Goal: Information Seeking & Learning: Check status

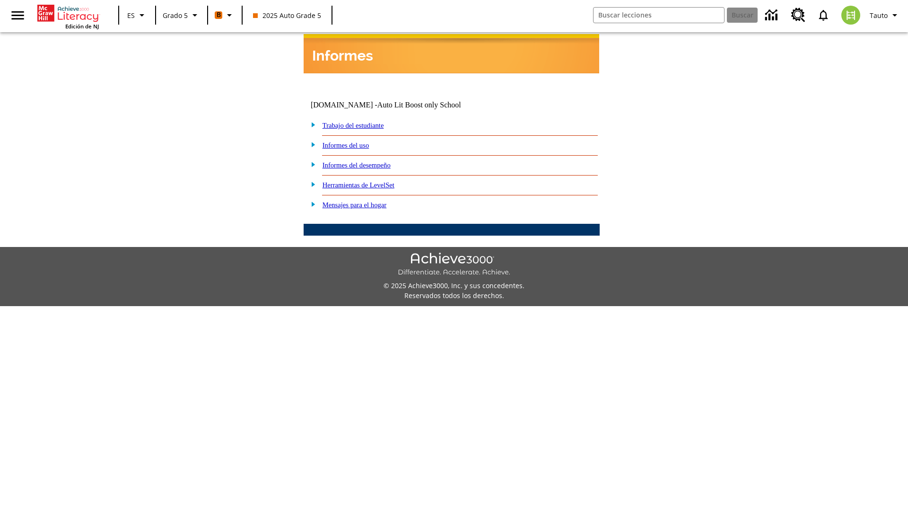
click at [369, 161] on link "Informes del desempeño" at bounding box center [357, 165] width 68 height 8
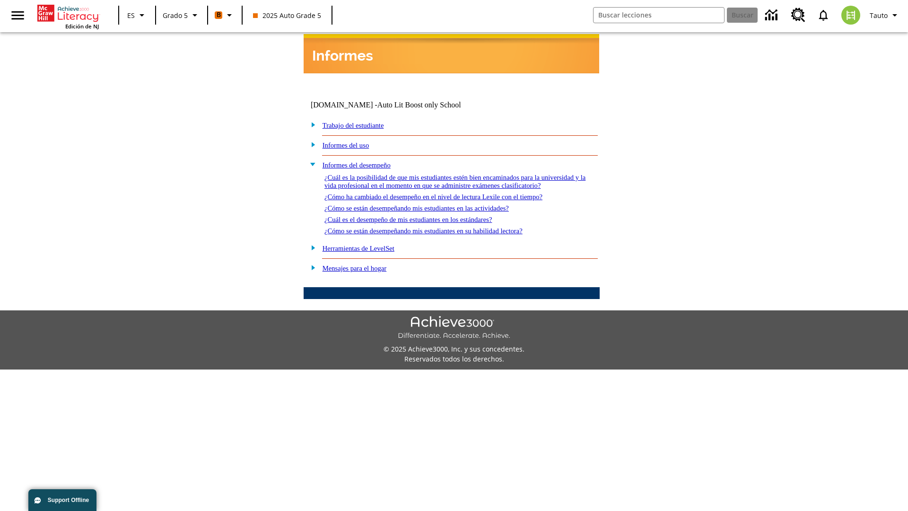
click at [440, 227] on link "¿Cómo se están desempeñando mis estudiantes en su habilidad lectora?" at bounding box center [424, 231] width 198 height 8
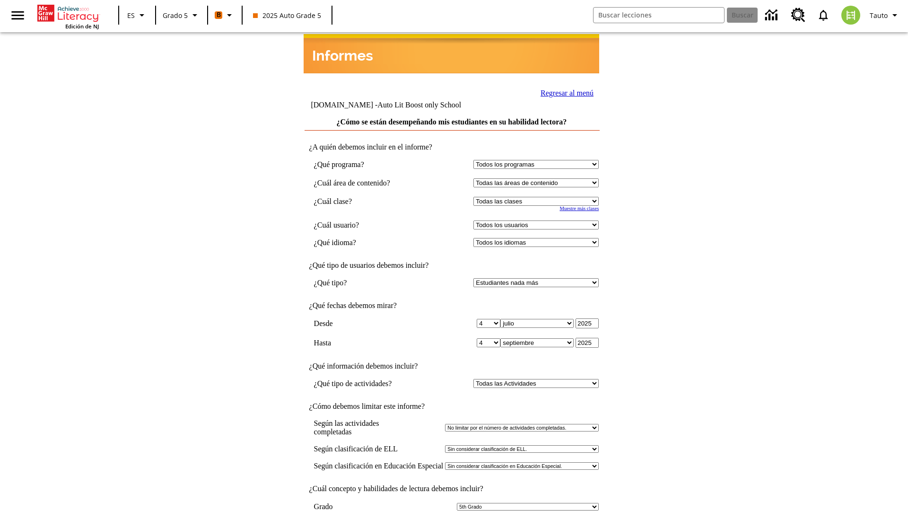
click at [538, 197] on select "Seleccionar una clase: Todas las clases 2025 Auto Grade 5 OL 2025 Auto Grade 6" at bounding box center [536, 201] width 125 height 9
select select "11133131"
select select "21437107"
